Goal: Task Accomplishment & Management: Complete application form

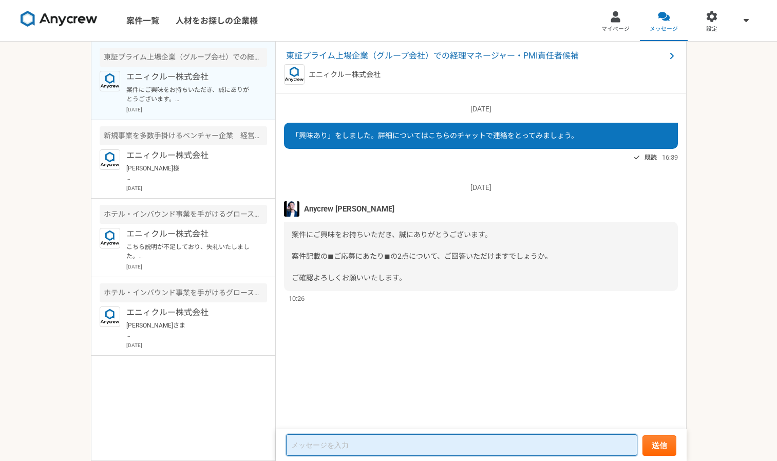
click at [331, 447] on textarea at bounding box center [461, 445] width 351 height 22
paste textarea "【必須1】プロフィール（社歴、業務ご経験）詳細をご記載ください。 【必須2】下記、「副業からの採用」について、該当する番号をお知らせください。"
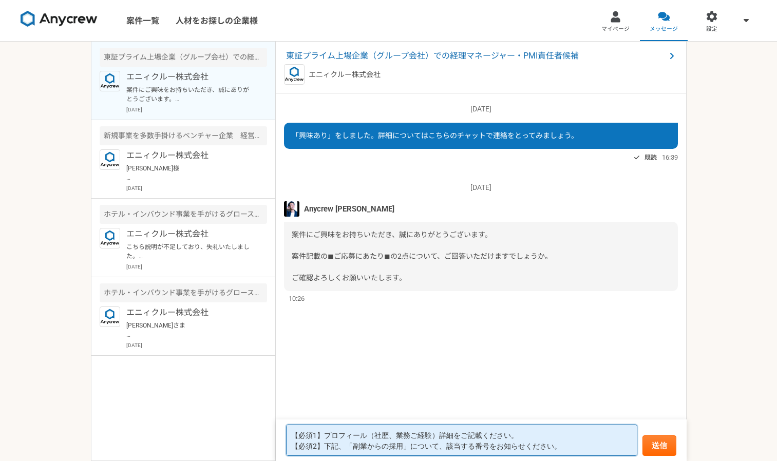
scroll to position [1, 0]
click at [528, 433] on textarea "【必須1】プロフィール（社歴、業務ご経験）詳細をご記載ください。 【必須2】下記、「副業からの採用」について、該当する番号をお知らせください。" at bounding box center [461, 439] width 351 height 31
click at [568, 450] on textarea "【必須1】プロフィール（社歴、業務ご経験）詳細をご記載ください。←職務経歴書をお送り致します。 【必須2】下記、「副業からの採用」について、該当する番号をお知…" at bounding box center [461, 439] width 351 height 31
click at [624, 436] on textarea "【必須1】プロフィール（社歴、業務ご経験）詳細をご記載ください。←職務経歴書をお送り致します。 【必須2】下記、「副業からの採用」について、該当する番号をお知…" at bounding box center [461, 439] width 351 height 31
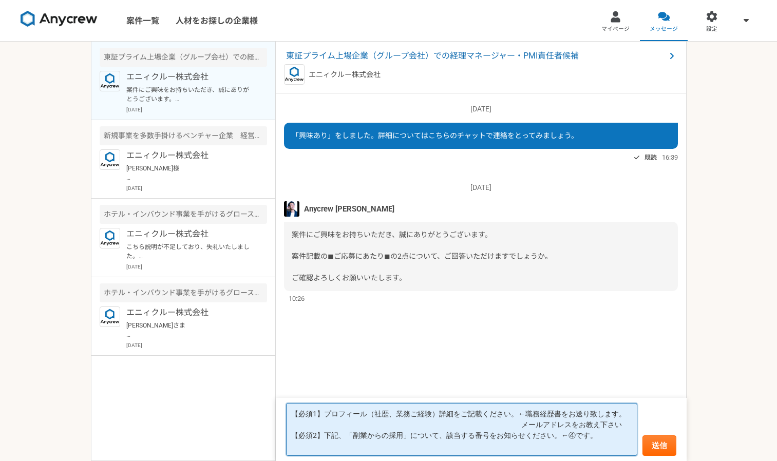
scroll to position [0, 0]
click at [294, 435] on textarea "【必須1】プロフィール（社歴、業務ご経験）詳細をご記載ください。←職務経歴書をお送り致します。 メールアドレスをお教え下さい。 【必須2】下記、「副業からの採…" at bounding box center [461, 429] width 351 height 53
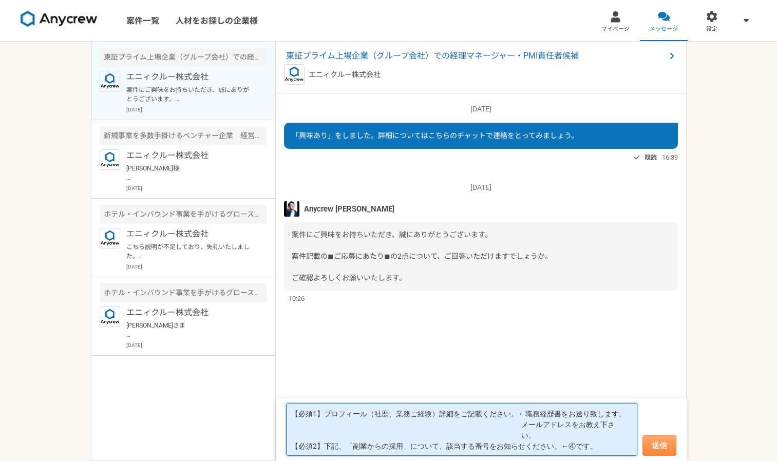
type textarea "【必須1】プロフィール（社歴、業務ご経験）詳細をご記載ください。←職務経歴書をお送り致します。 メールアドレスをお教え下さ い。 【必須2】下記、「副業からの…"
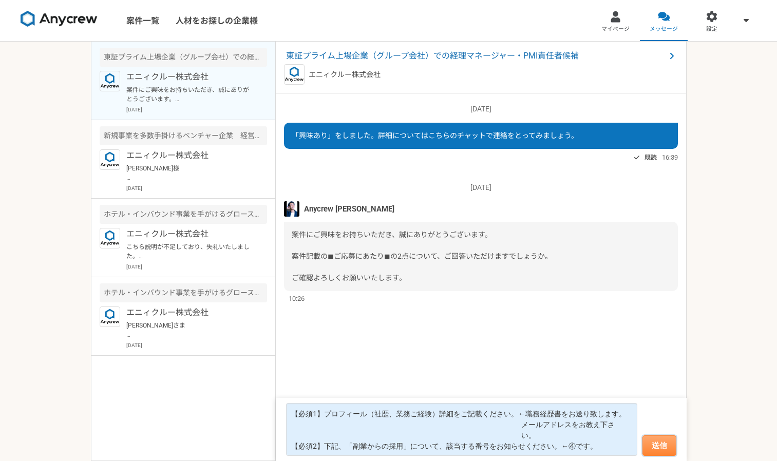
click at [664, 448] on button "送信" at bounding box center [659, 445] width 34 height 21
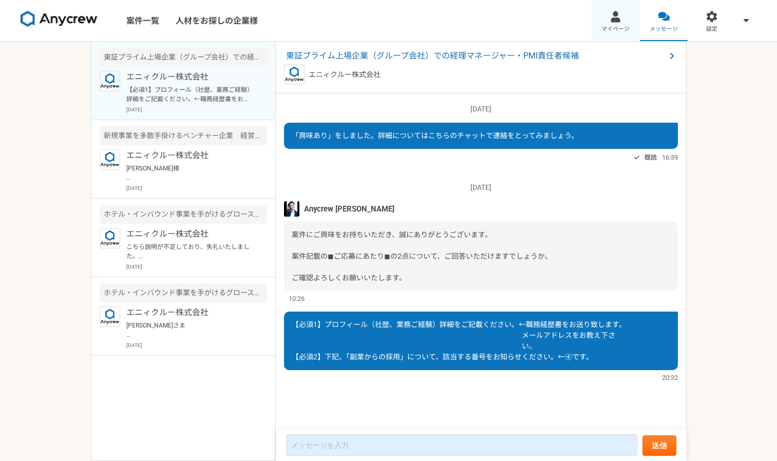
click at [611, 24] on link "マイページ" at bounding box center [615, 20] width 48 height 41
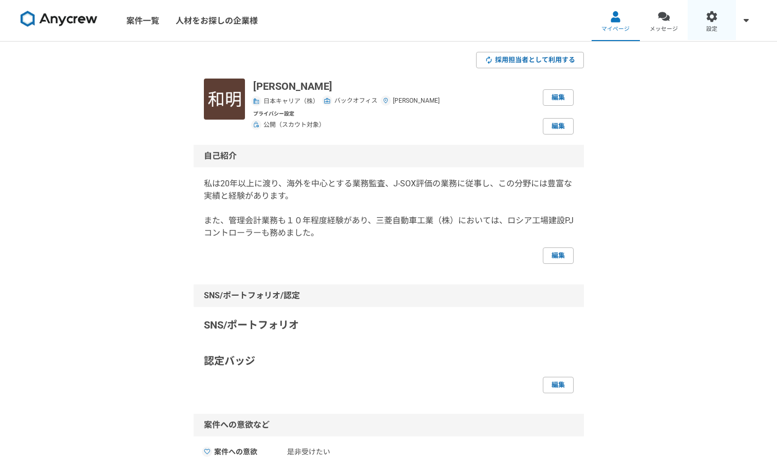
click at [709, 18] on div at bounding box center [712, 17] width 12 height 12
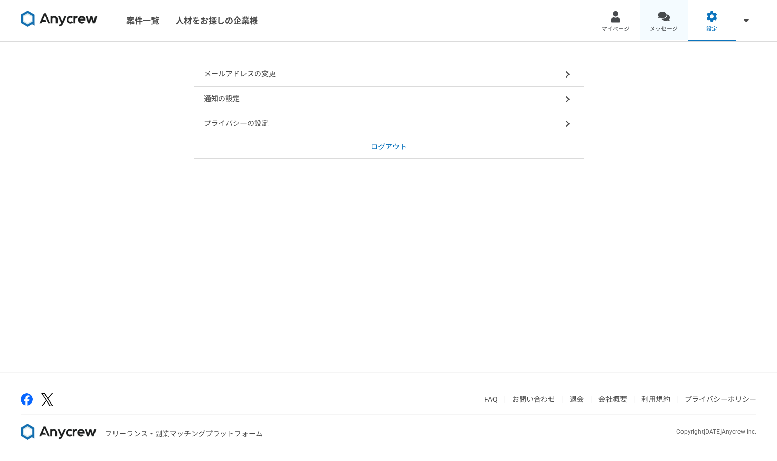
click at [663, 20] on div at bounding box center [663, 17] width 12 height 12
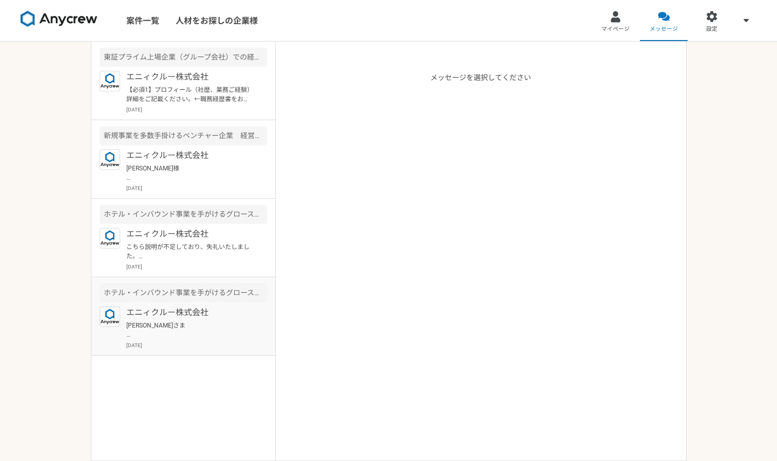
click at [208, 295] on div "ホテル・インバウンド事業を手がけるグロース上場企業　経理課長" at bounding box center [183, 292] width 167 height 19
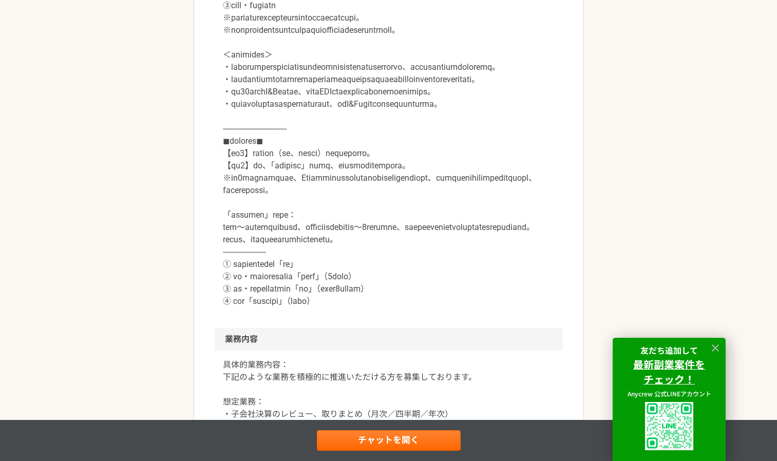
scroll to position [518, 0]
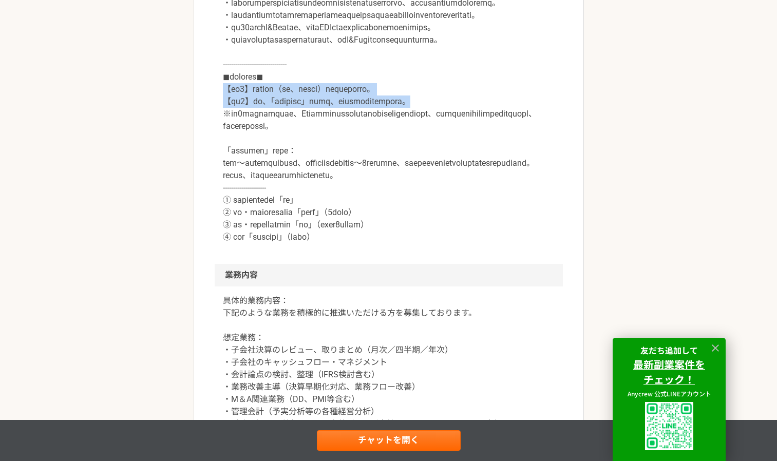
drag, startPoint x: 224, startPoint y: 175, endPoint x: 530, endPoint y: 188, distance: 306.2
click at [530, 188] on p at bounding box center [389, 40] width 332 height 407
copy p "【必須1】プロフィール（社歴、業務ご経験）詳細をご記載ください。 【必須2】下記、「副業からの採用」について、該当する番号をお知らせください。"
click at [287, 187] on p at bounding box center [389, 40] width 332 height 407
drag, startPoint x: 224, startPoint y: 177, endPoint x: 530, endPoint y: 190, distance: 306.2
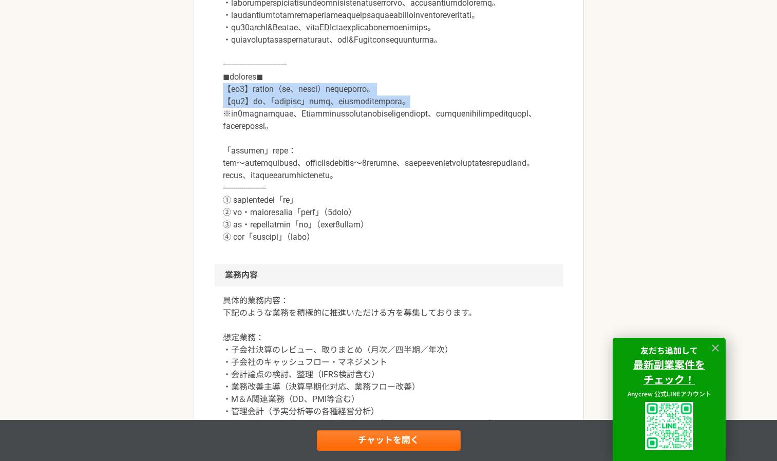
click at [530, 190] on p at bounding box center [389, 40] width 332 height 407
copy p "【必須1】プロフィール（社歴、業務ご経験）詳細をご記載ください。 【必須2】下記、「副業からの採用」について、該当する番号をお知らせください。"
